Goal: Transaction & Acquisition: Purchase product/service

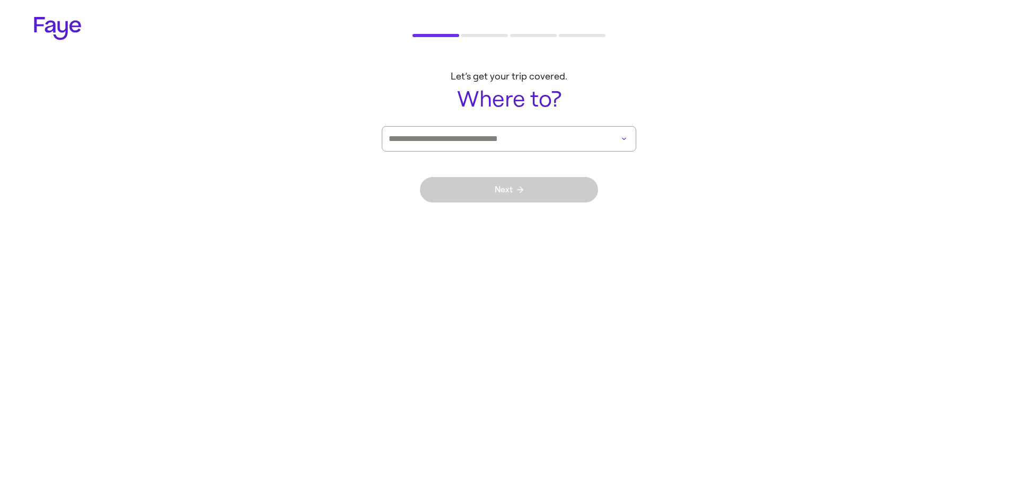
click at [508, 146] on input at bounding box center [494, 139] width 211 height 24
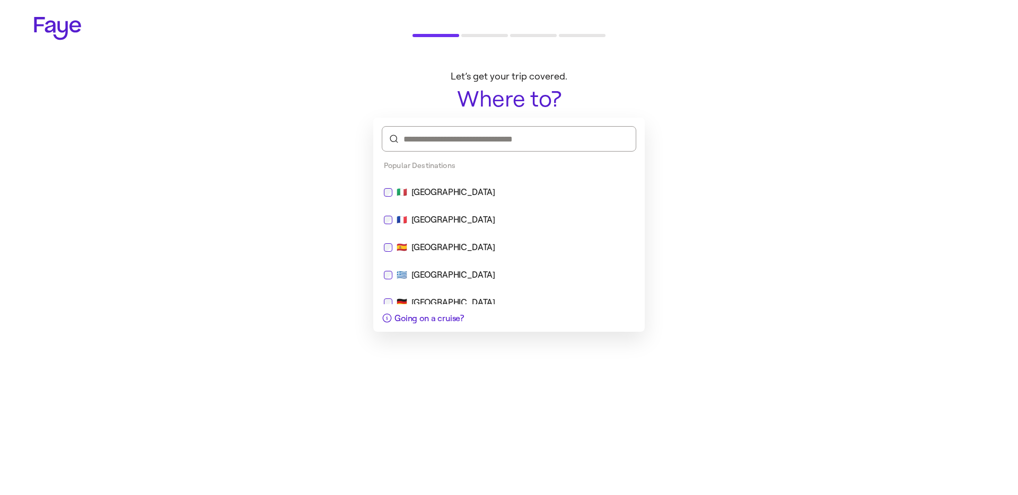
click at [441, 197] on div "🇮🇹 [GEOGRAPHIC_DATA]" at bounding box center [509, 192] width 250 height 13
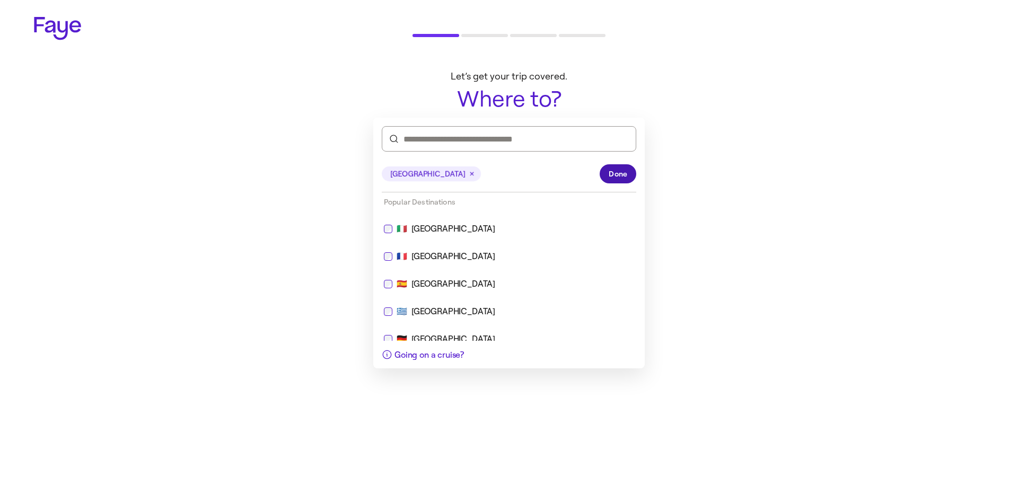
click at [615, 172] on span "Done" at bounding box center [618, 174] width 19 height 11
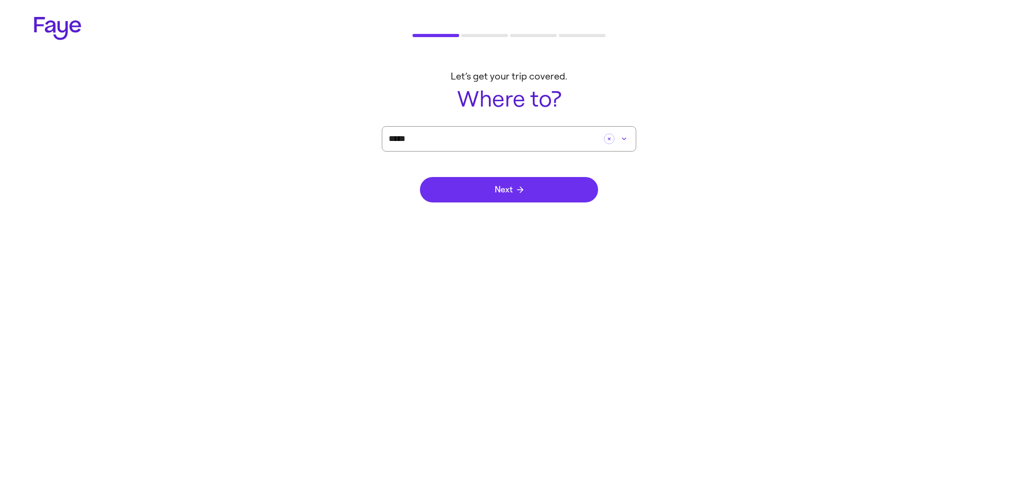
click at [539, 186] on button "Next" at bounding box center [509, 189] width 178 height 25
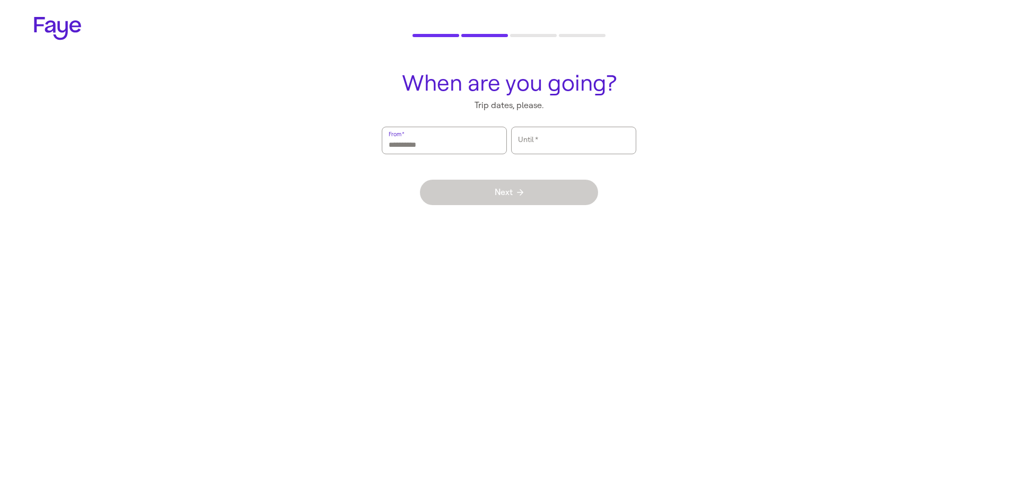
click at [468, 142] on input "From   *" at bounding box center [444, 140] width 111 height 24
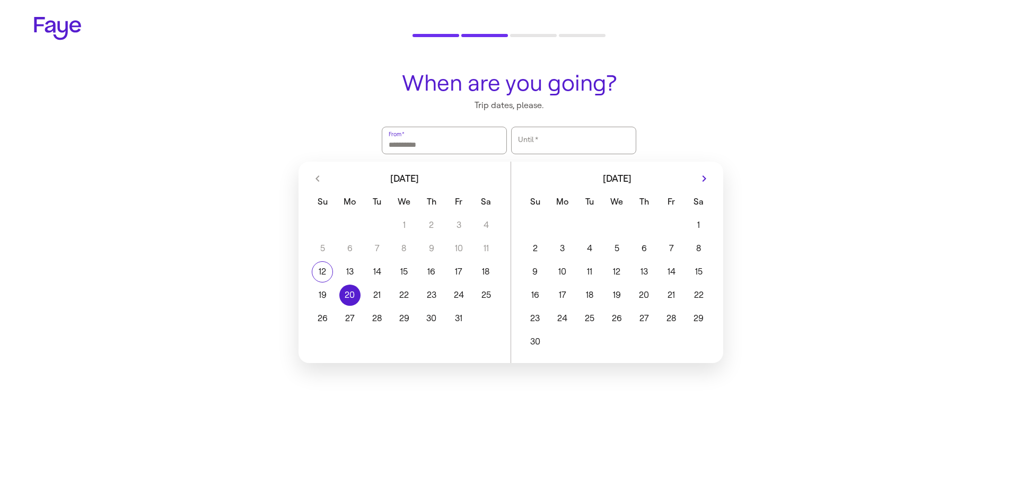
click at [352, 295] on button "20" at bounding box center [349, 295] width 27 height 21
click at [422, 290] on button "23" at bounding box center [431, 295] width 27 height 21
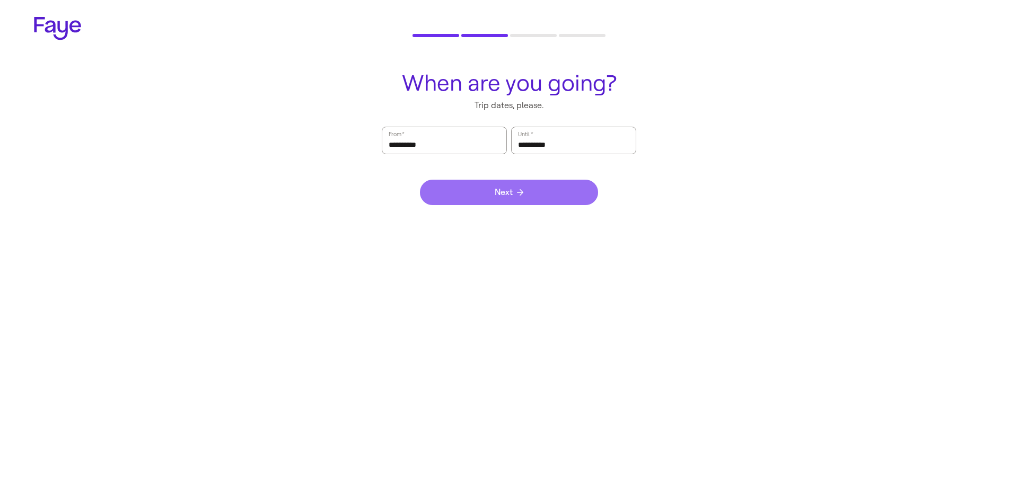
click at [502, 197] on button "Next" at bounding box center [509, 192] width 178 height 25
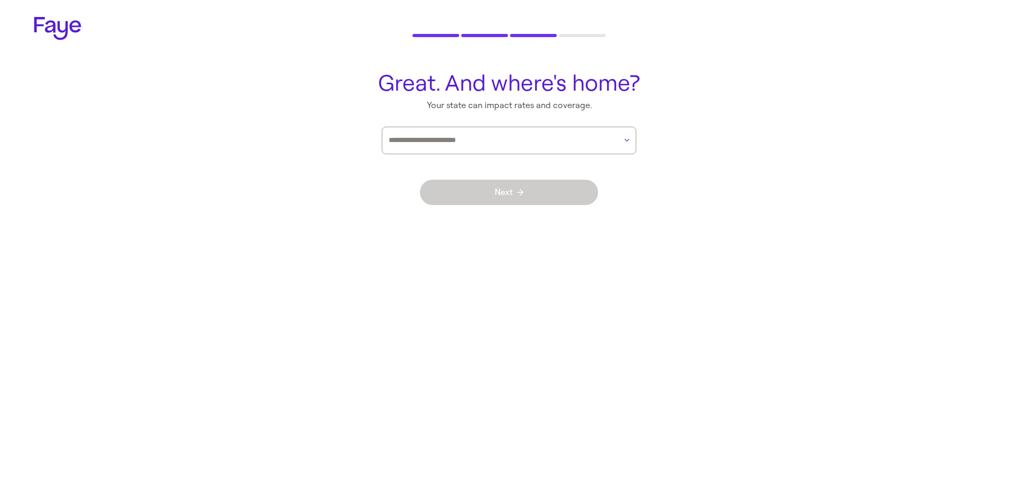
click at [482, 152] on div at bounding box center [502, 140] width 227 height 27
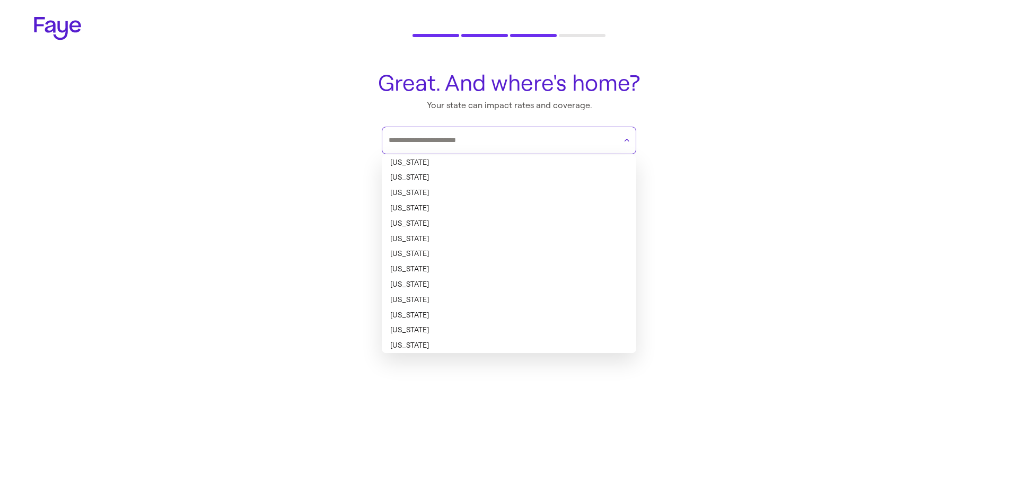
click at [443, 165] on li "[US_STATE]" at bounding box center [509, 162] width 255 height 15
type input "*******"
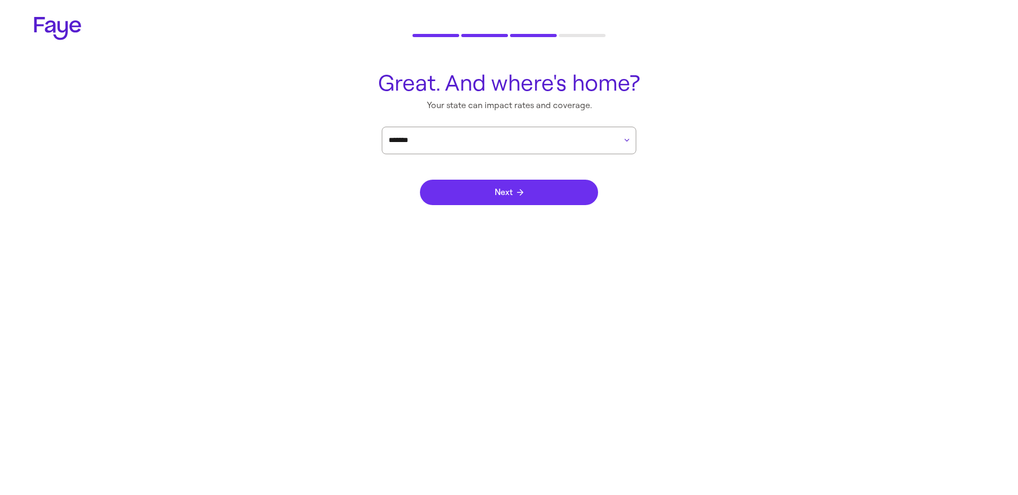
click at [475, 196] on button "Next" at bounding box center [509, 192] width 178 height 25
